Goal: Find specific page/section: Find specific page/section

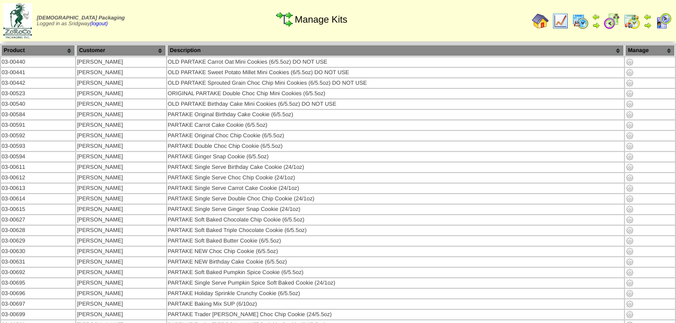
scroll to position [1717, 0]
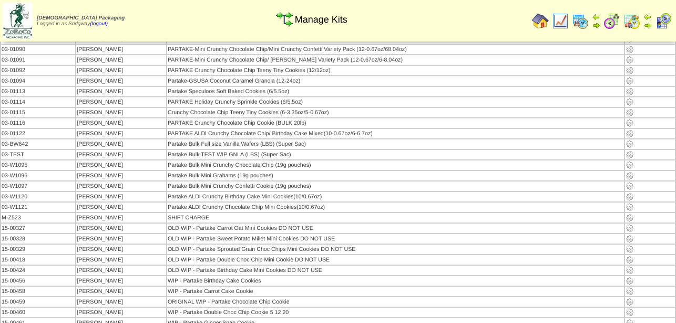
click at [541, 22] on img at bounding box center [540, 21] width 17 height 17
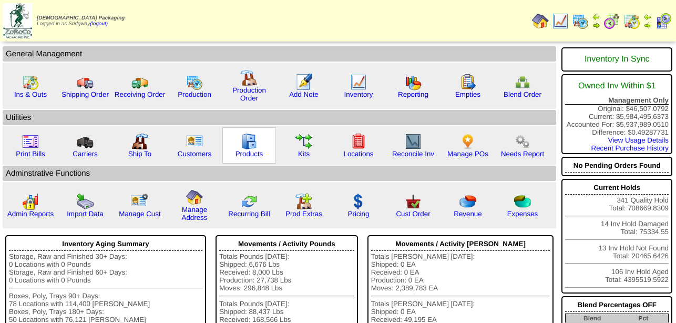
click at [251, 150] on img at bounding box center [249, 141] width 17 height 17
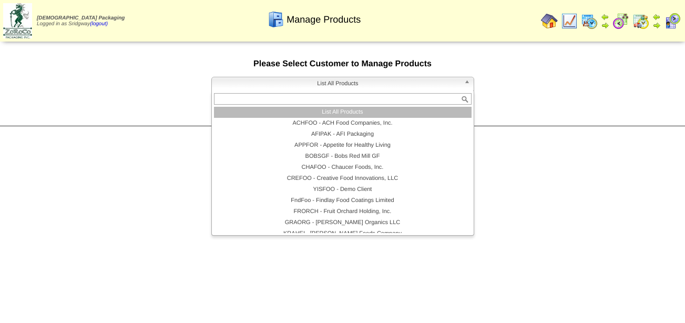
click at [318, 88] on span "List All Products" at bounding box center [338, 83] width 244 height 13
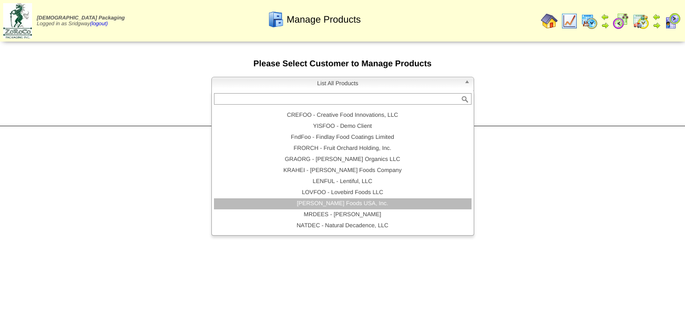
scroll to position [126, 0]
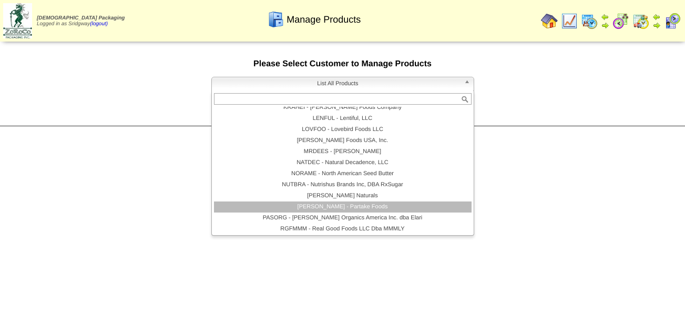
click at [357, 207] on li "PARTAK - Partake Foods" at bounding box center [343, 206] width 258 height 11
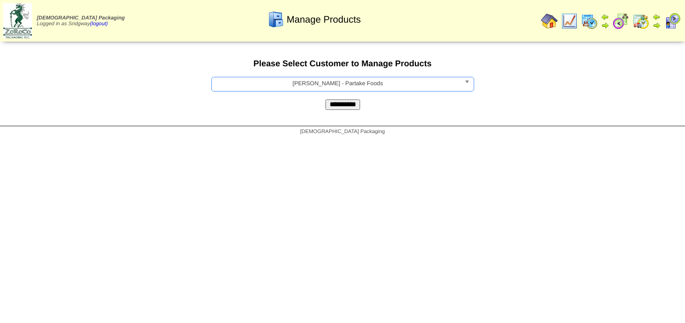
click at [346, 108] on input "**********" at bounding box center [343, 104] width 35 height 11
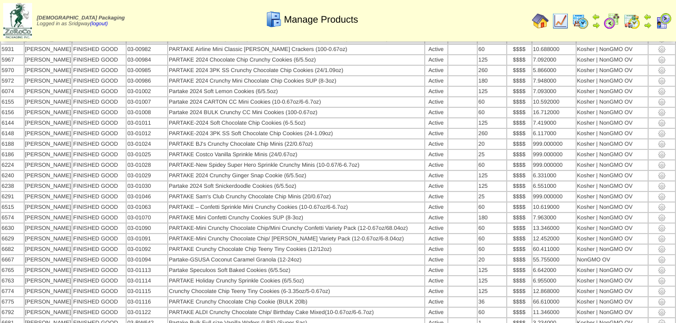
scroll to position [2629, 0]
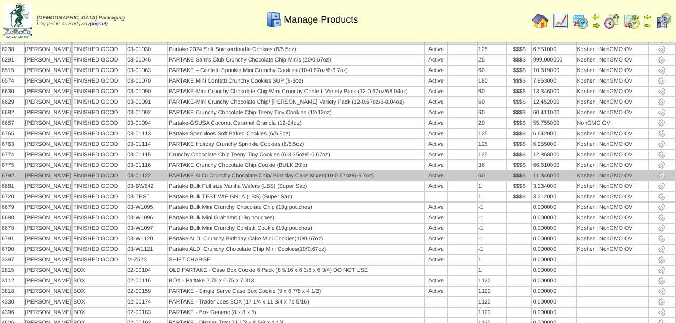
click at [350, 179] on td "PARTAKE ALDI Crunchy Chocolate Chip/ Birthday Cake Mixed(10-0.67oz/6-6.7oz)" at bounding box center [296, 175] width 256 height 9
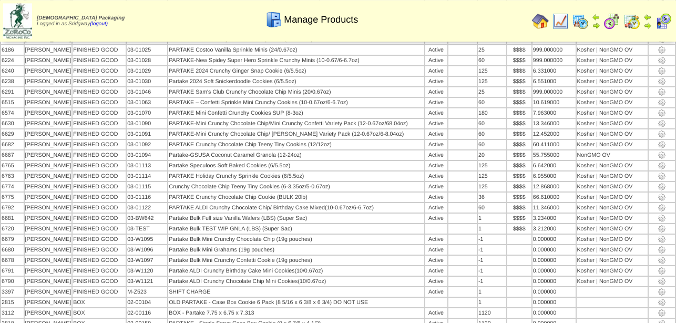
scroll to position [2575, 0]
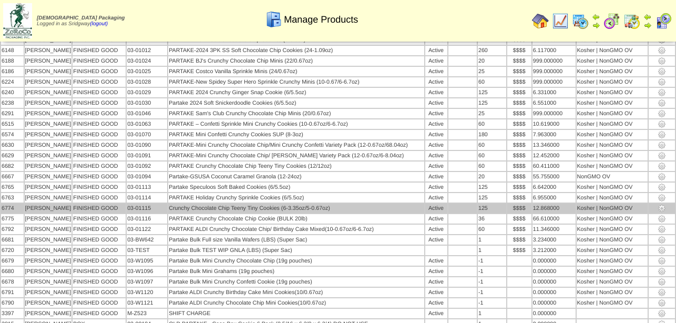
click at [377, 213] on td "Crunchy Chocolate Chip Teeny Tiny Cookies (6-3.35oz/5-0.67oz)" at bounding box center [296, 208] width 256 height 9
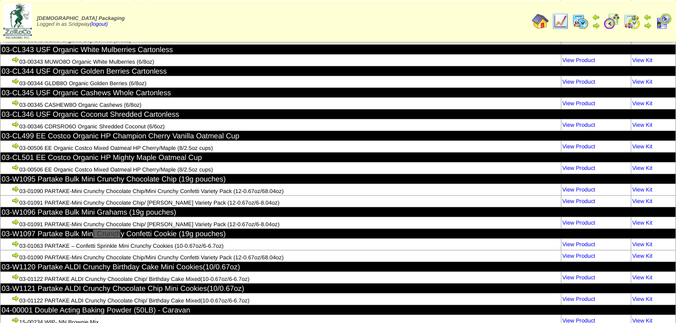
scroll to position [9858, 0]
